Goal: Navigation & Orientation: Find specific page/section

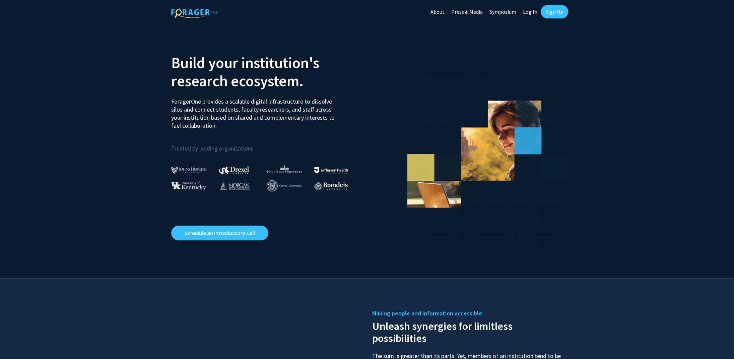
click at [531, 14] on link "Log In" at bounding box center [530, 11] width 21 height 23
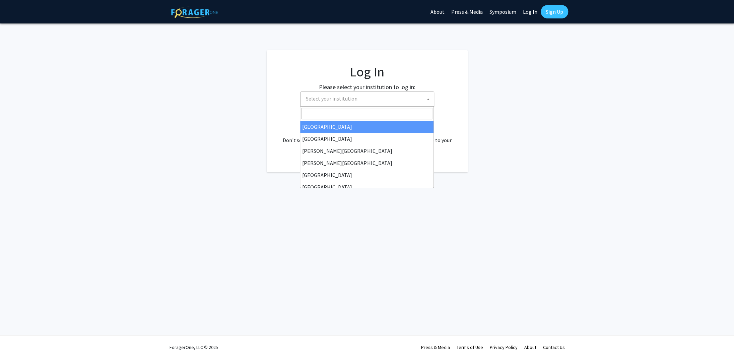
click at [356, 96] on span "Select your institution" at bounding box center [368, 99] width 131 height 14
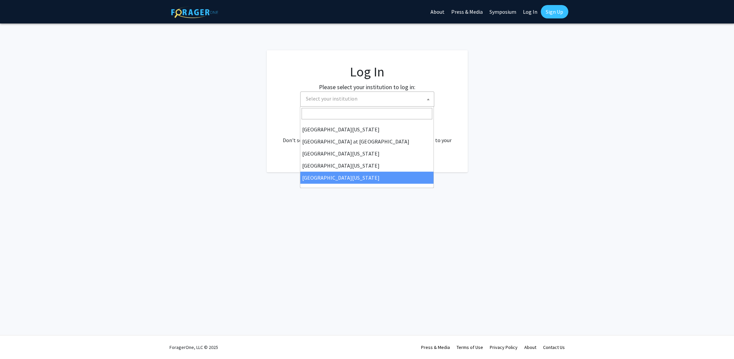
scroll to position [233, 0]
select select "33"
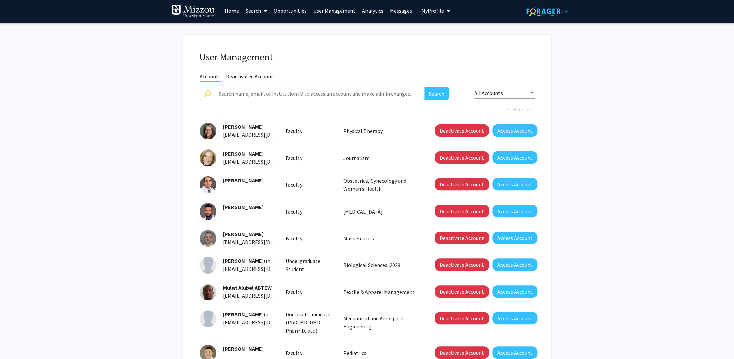
click at [365, 11] on link "Analytics" at bounding box center [373, 10] width 28 height 23
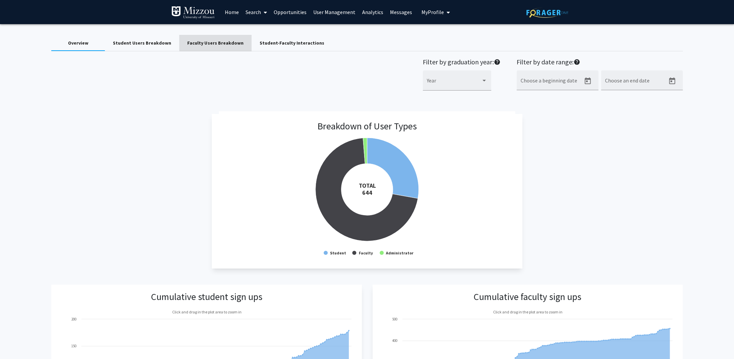
click at [221, 42] on div "Faculty Users Breakdown" at bounding box center [215, 43] width 56 height 7
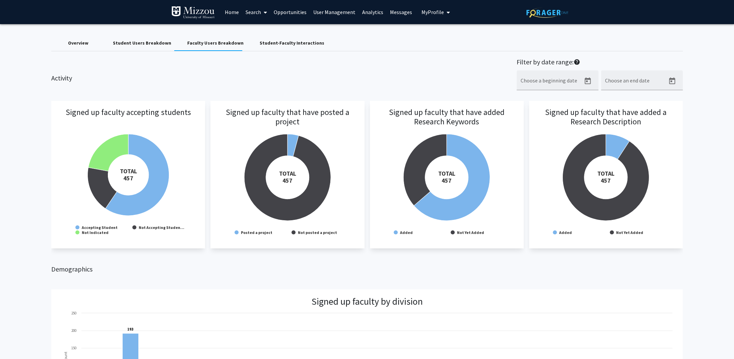
click at [293, 140] on h3 "Signed up faculty that have posted a project" at bounding box center [287, 127] width 140 height 38
click at [432, 10] on span "My Profile" at bounding box center [432, 12] width 22 height 7
click at [328, 13] on link "User Management" at bounding box center [334, 11] width 49 height 23
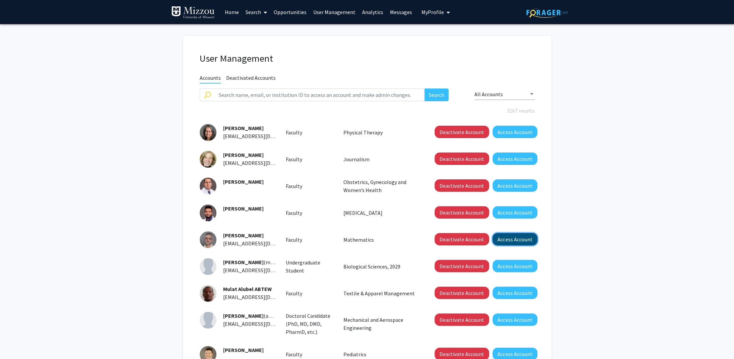
click at [506, 239] on button "Access Account" at bounding box center [515, 239] width 45 height 12
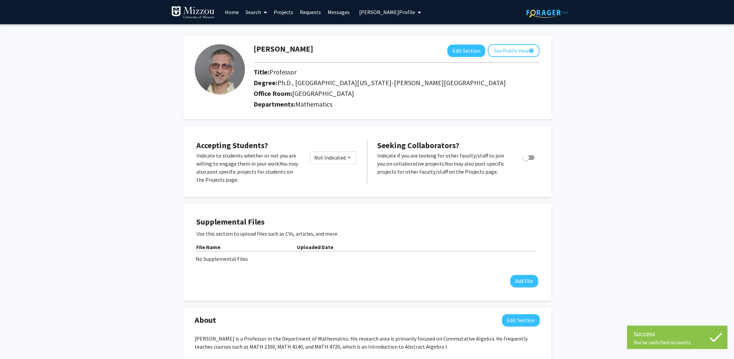
click at [285, 12] on link "Projects" at bounding box center [283, 11] width 26 height 23
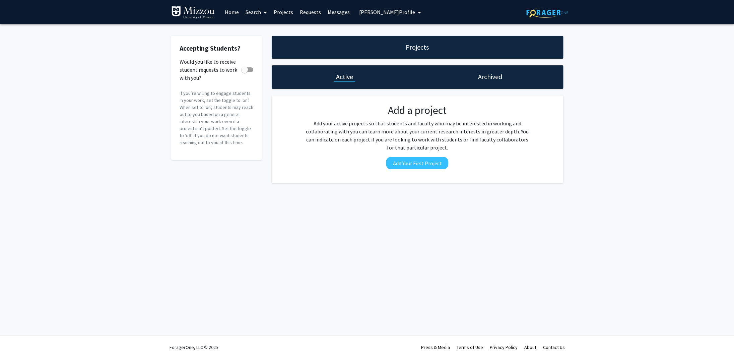
click at [388, 12] on span "Ian Aberbach's Profile" at bounding box center [387, 12] width 56 height 7
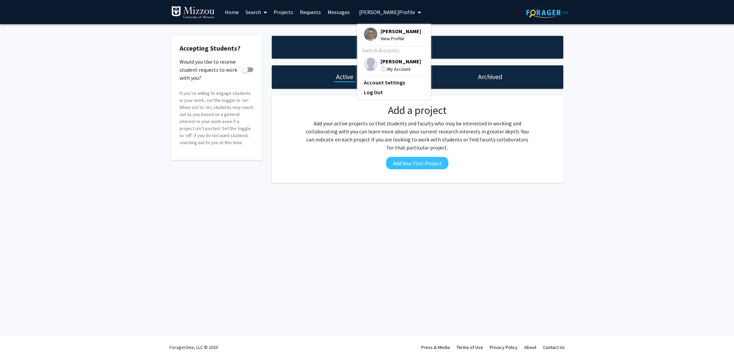
click at [394, 61] on span "[PERSON_NAME]" at bounding box center [401, 61] width 41 height 7
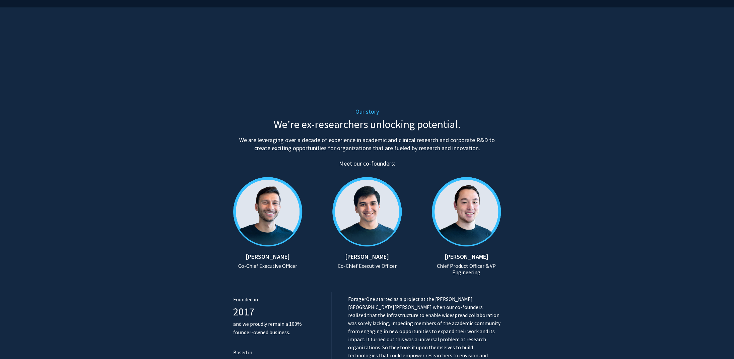
scroll to position [183, 0]
